Goal: Information Seeking & Learning: Check status

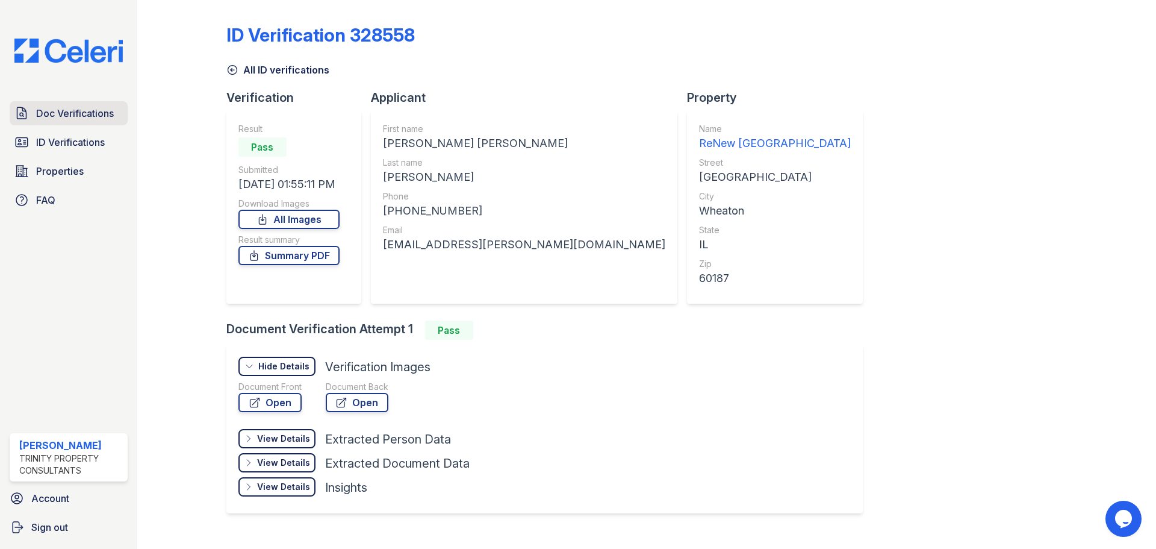
click at [114, 114] on link "Doc Verifications" at bounding box center [69, 113] width 118 height 24
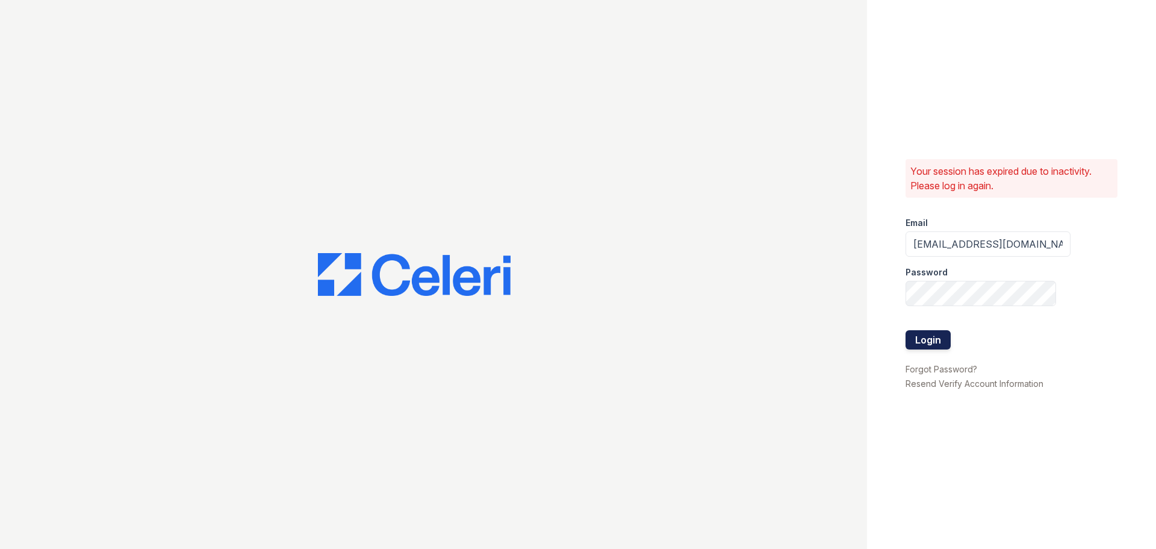
click at [942, 342] on button "Login" at bounding box center [928, 339] width 45 height 19
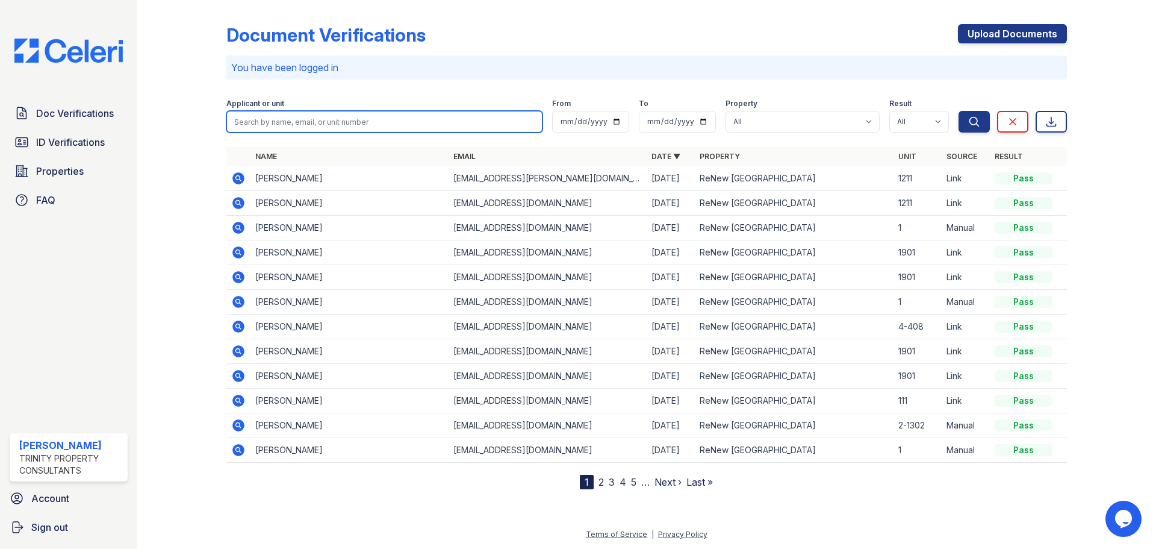
click at [280, 128] on input "search" at bounding box center [384, 122] width 316 height 22
type input "jillian"
click at [959, 111] on button "Search" at bounding box center [974, 122] width 31 height 22
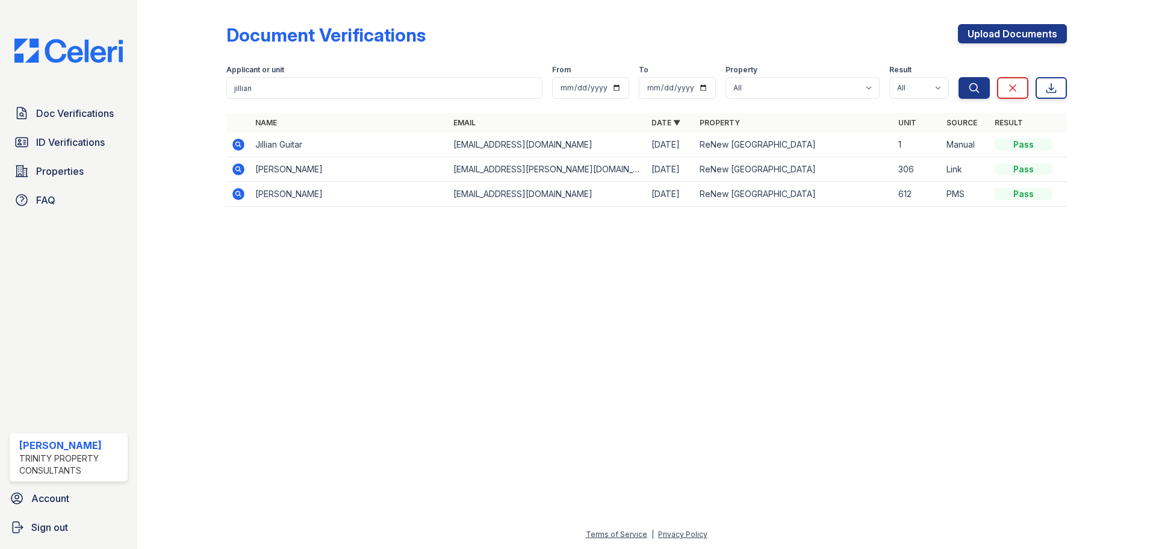
click at [237, 140] on icon at bounding box center [238, 144] width 12 height 12
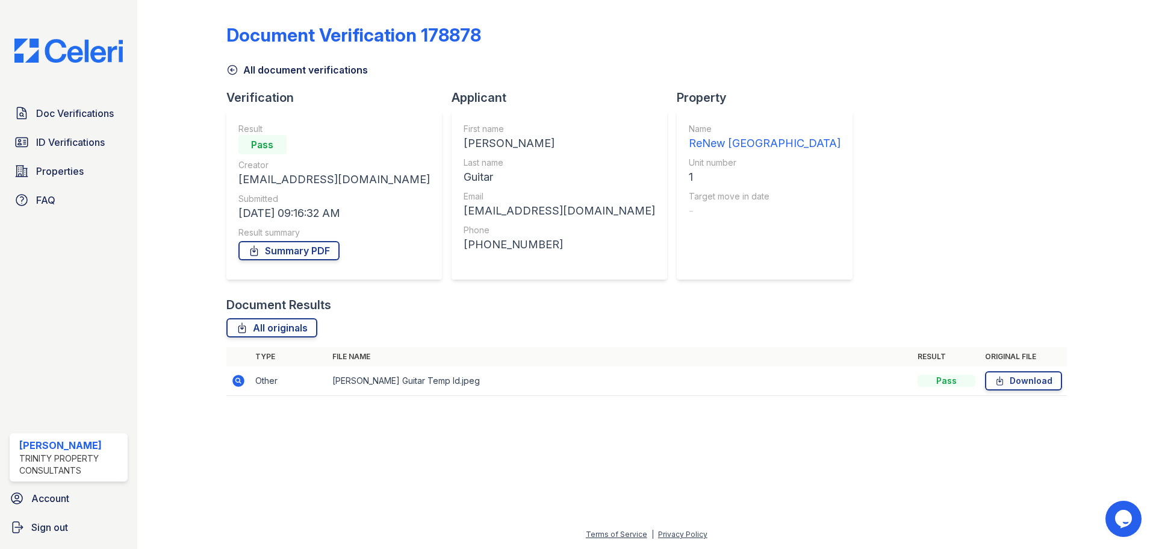
click at [235, 72] on icon at bounding box center [232, 70] width 12 height 12
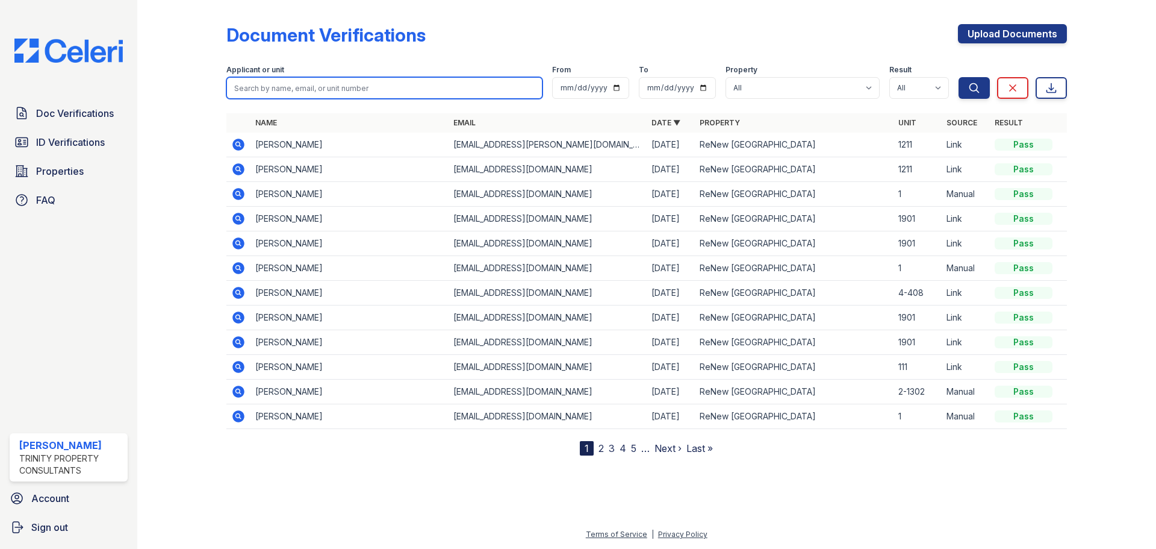
click at [281, 87] on input "search" at bounding box center [384, 88] width 316 height 22
type input "[PERSON_NAME]"
click at [959, 77] on button "Search" at bounding box center [974, 88] width 31 height 22
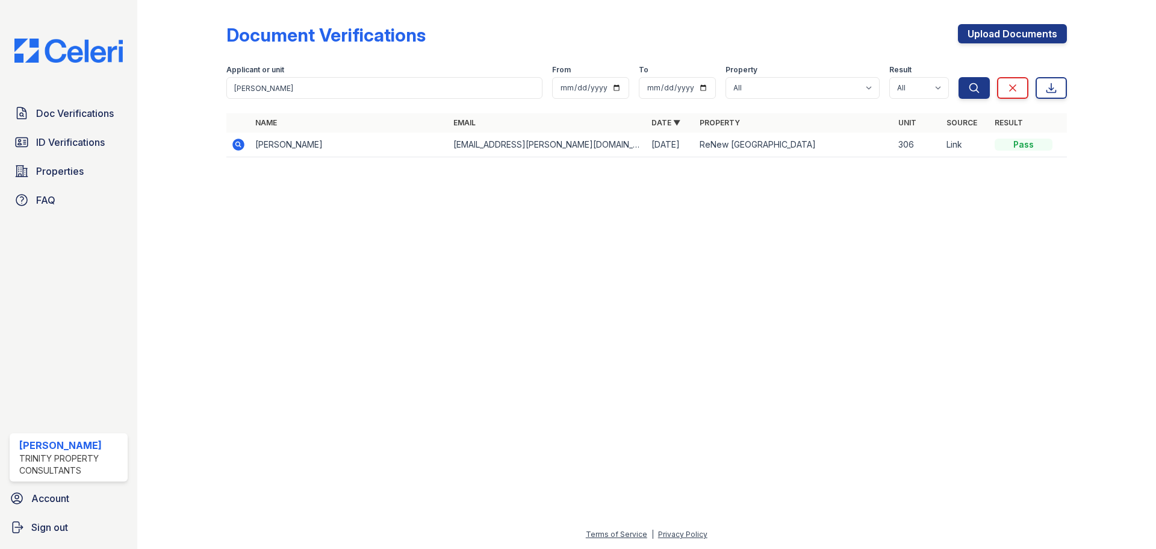
click at [238, 146] on icon at bounding box center [238, 144] width 12 height 12
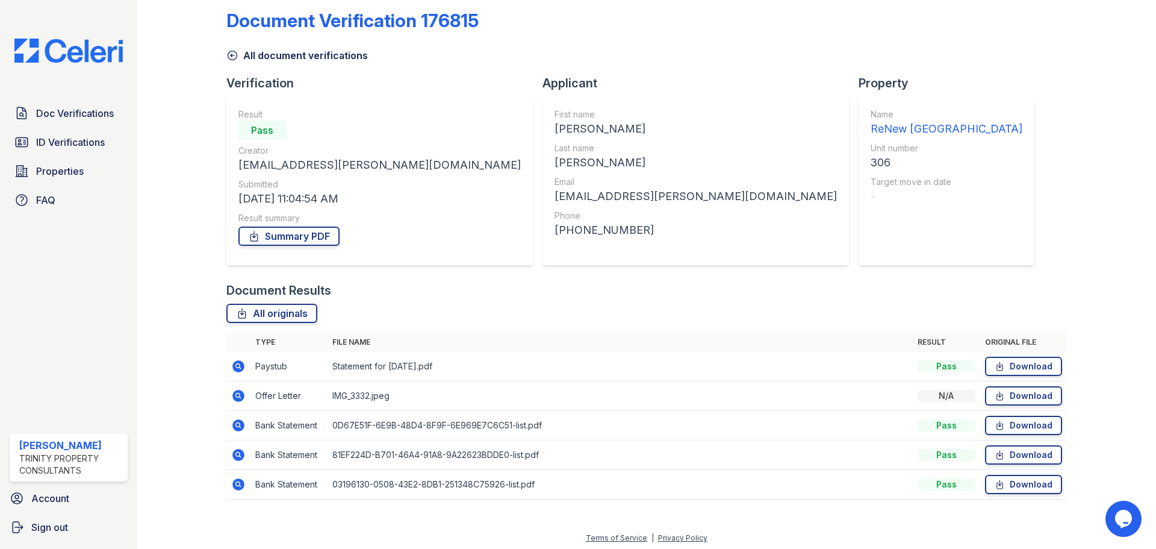
scroll to position [18, 0]
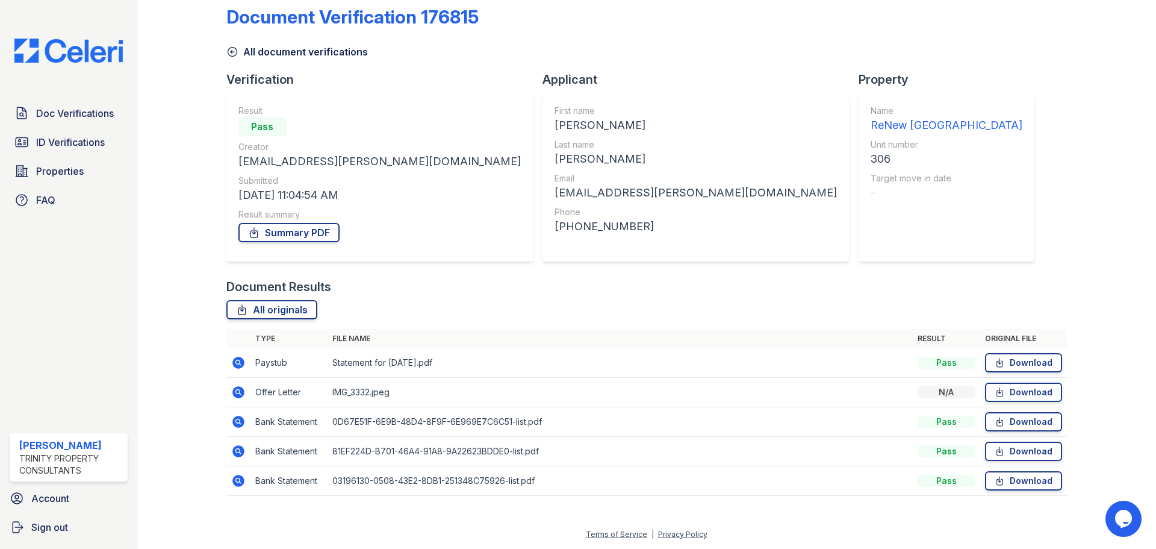
click at [238, 364] on icon at bounding box center [238, 362] width 14 height 14
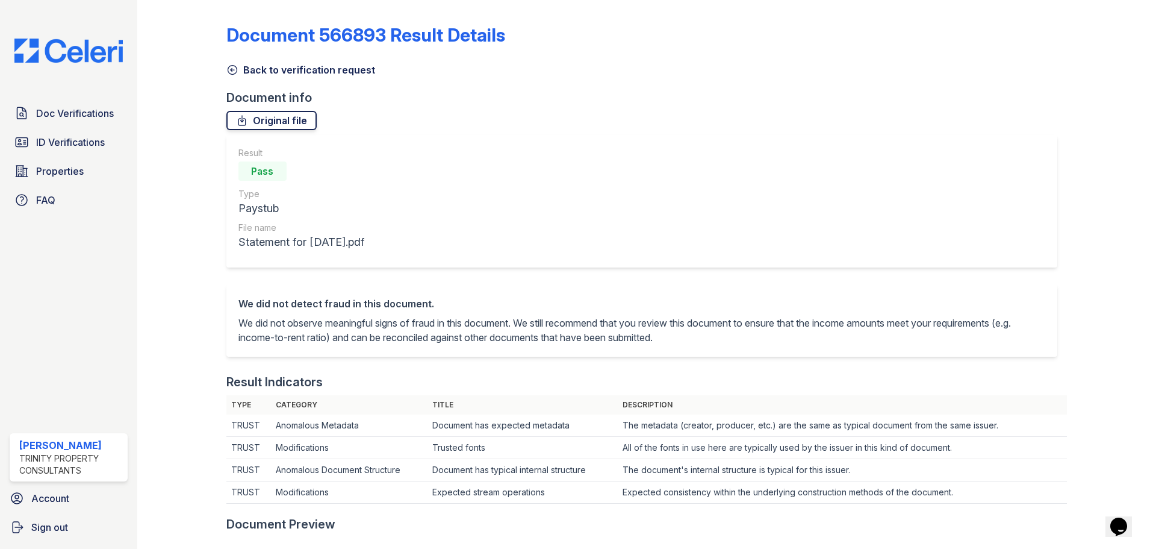
click at [294, 122] on link "Original file" at bounding box center [271, 120] width 90 height 19
